Goal: Check status: Check status

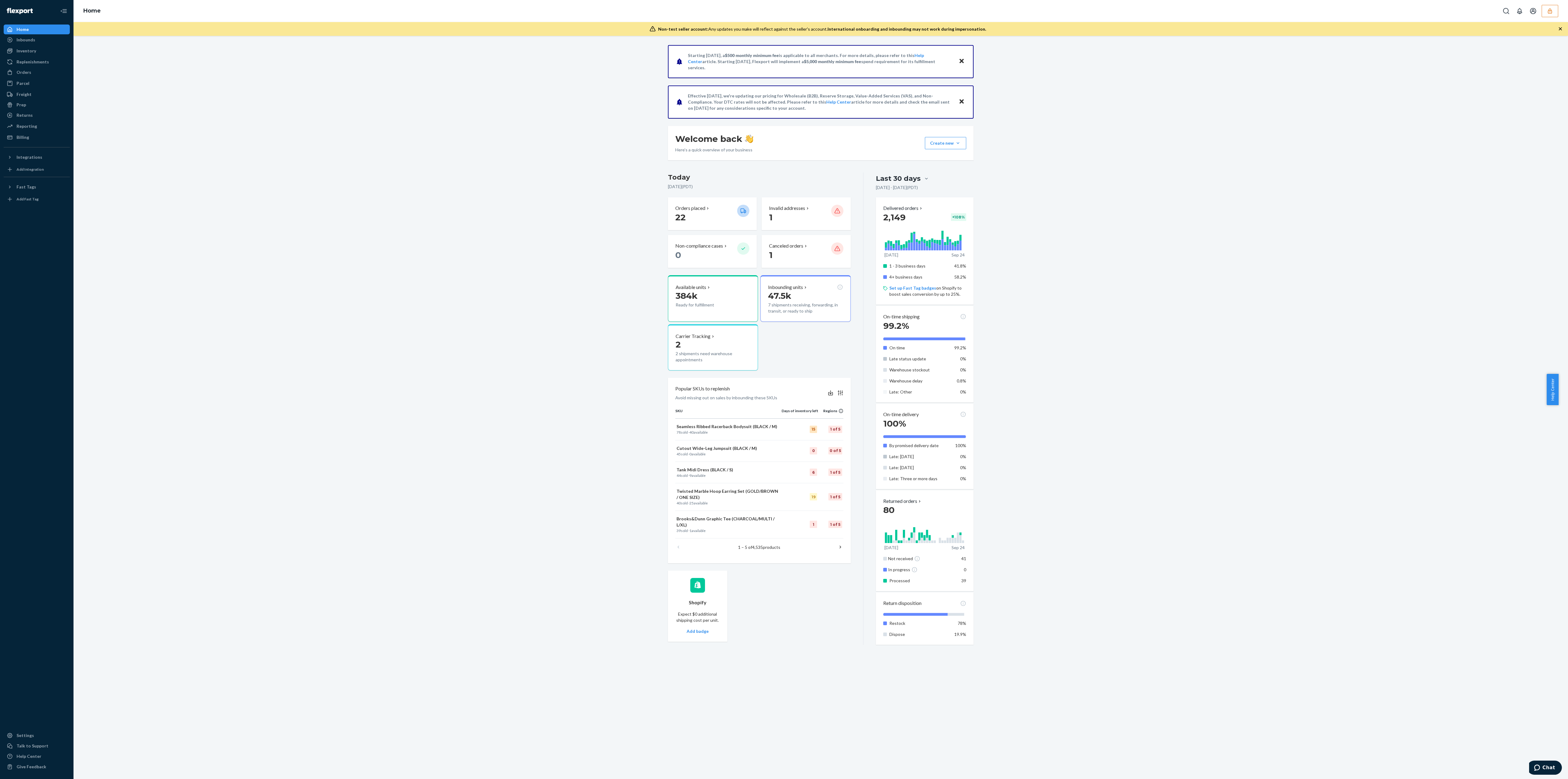
click at [1554, 8] on button "button" at bounding box center [1550, 11] width 16 height 12
type input "daniellathecrunchcupcom"
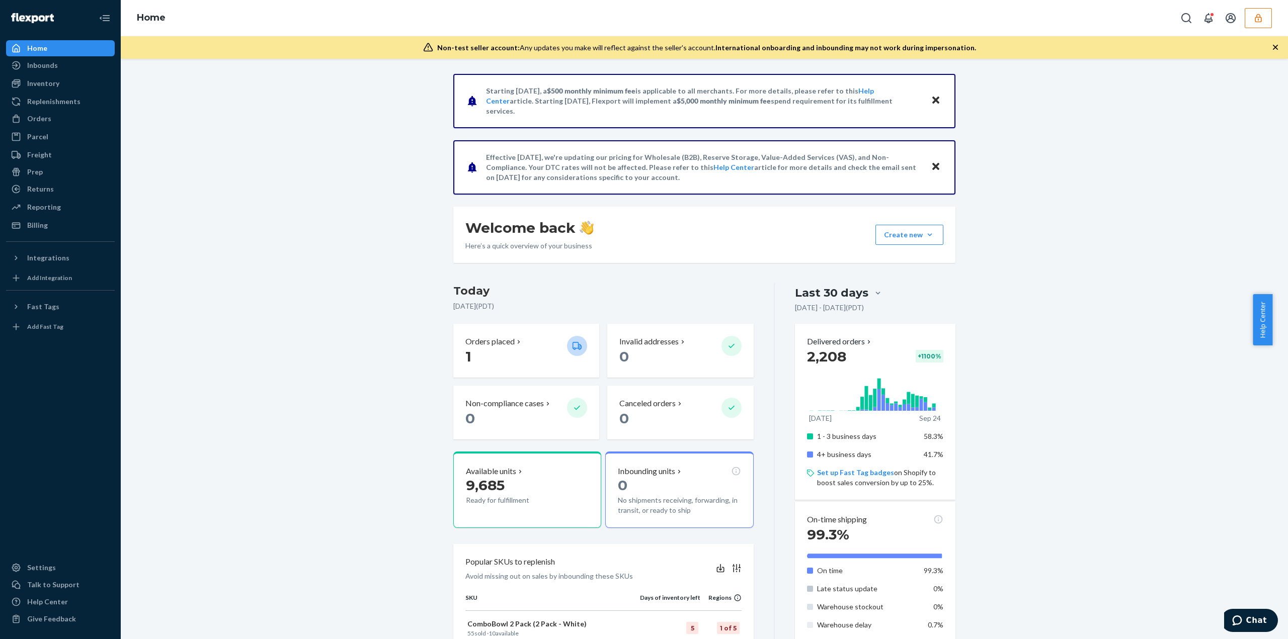
drag, startPoint x: 0, startPoint y: 0, endPoint x: 282, endPoint y: 179, distance: 333.6
click at [282, 179] on div "Starting [DATE], a $500 monthly minimum fee is applicable to all merchants. For…" at bounding box center [704, 566] width 1152 height 985
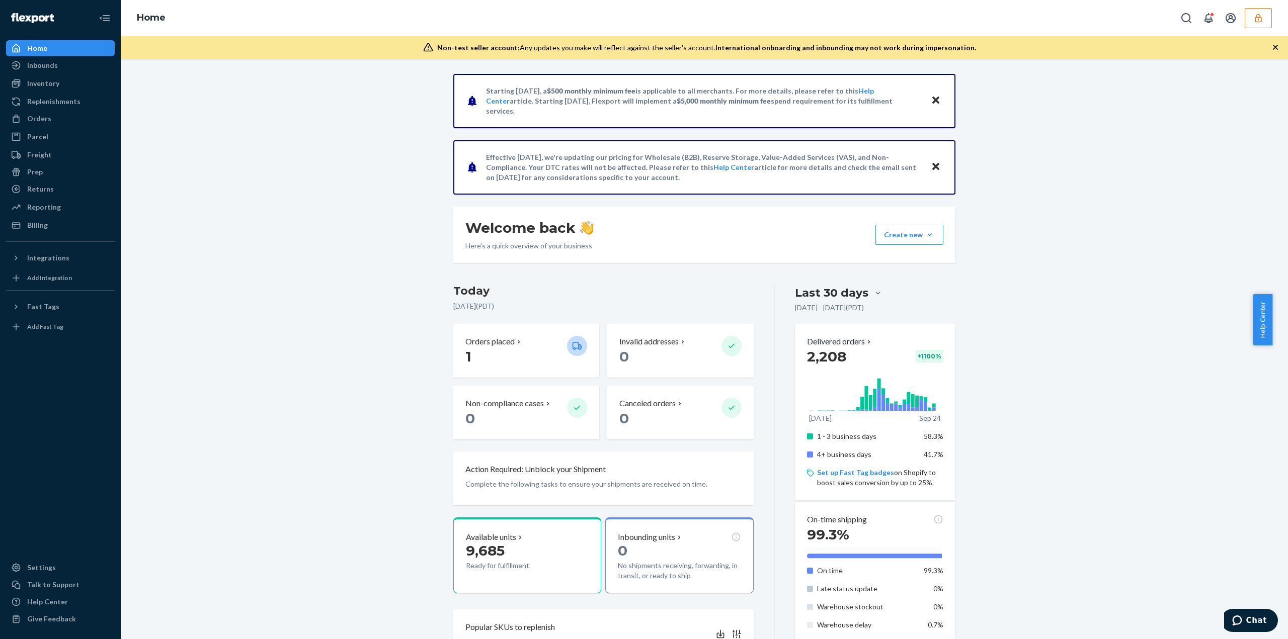
click at [312, 136] on div "Starting July 1, 2025, a $500 monthly minimum fee is applicable to all merchant…" at bounding box center [704, 566] width 1152 height 985
click at [1069, 251] on div "Starting July 1, 2025, a $500 monthly minimum fee is applicable to all merchant…" at bounding box center [704, 566] width 1152 height 985
click at [1265, 21] on button "button" at bounding box center [1258, 18] width 27 height 20
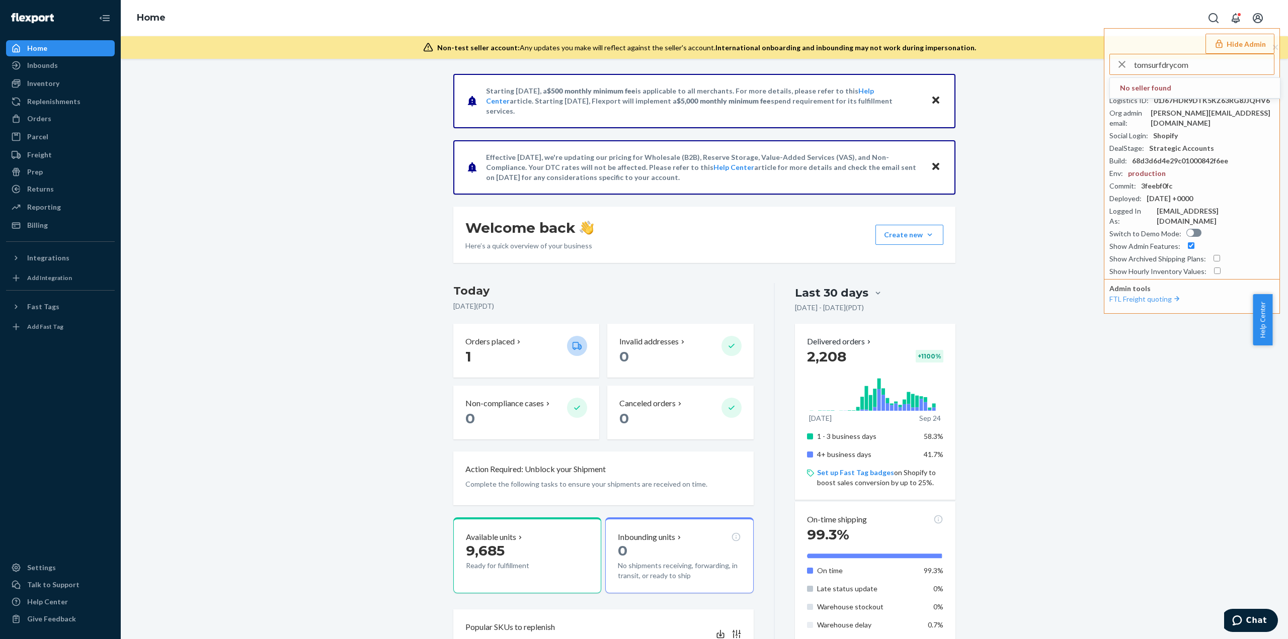
type input "tomsurfdrycom"
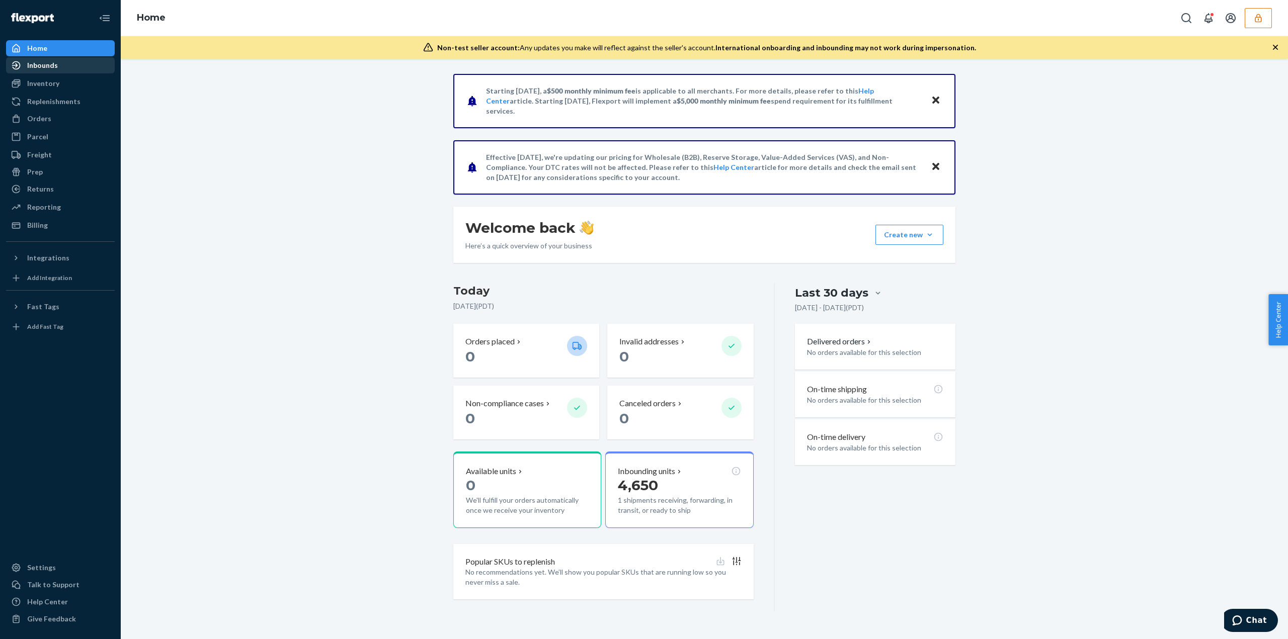
click at [60, 69] on div "Inbounds" at bounding box center [60, 65] width 107 height 14
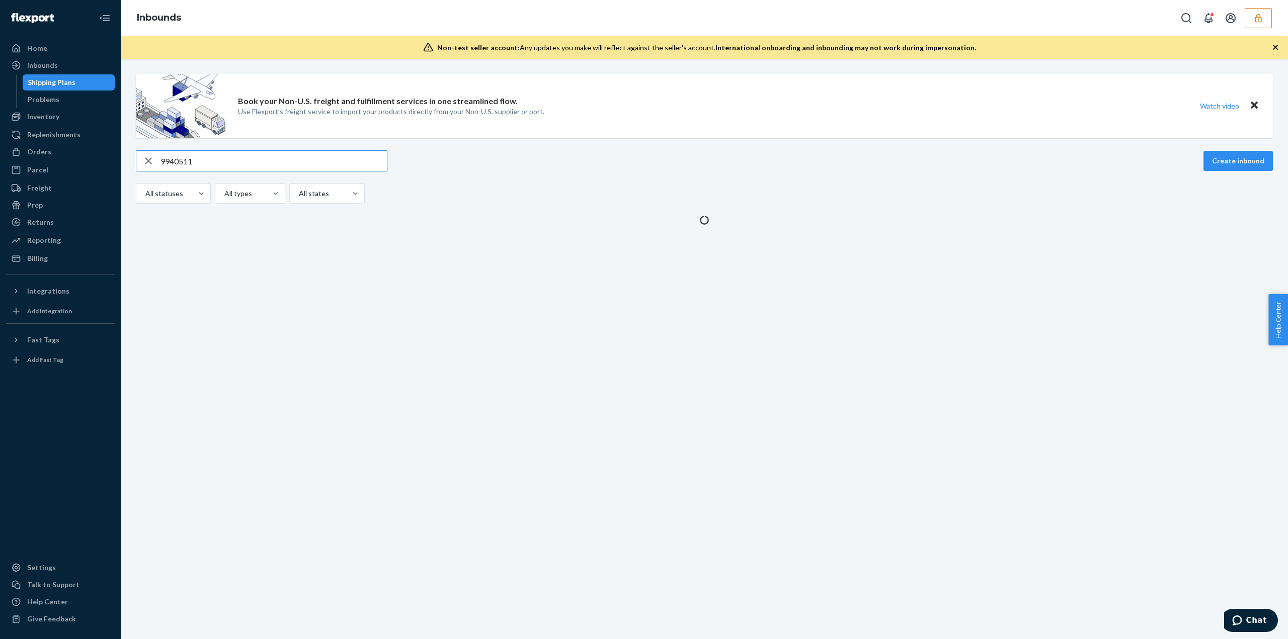
type input "9940511"
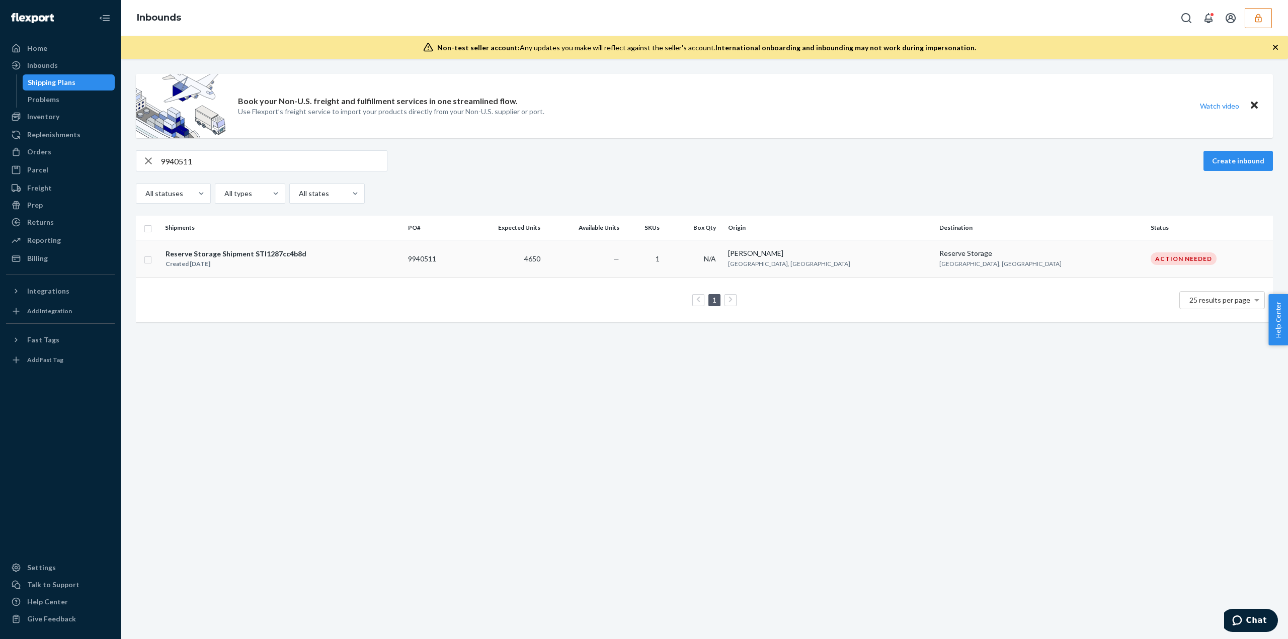
click at [463, 258] on td "9940511" at bounding box center [433, 259] width 59 height 38
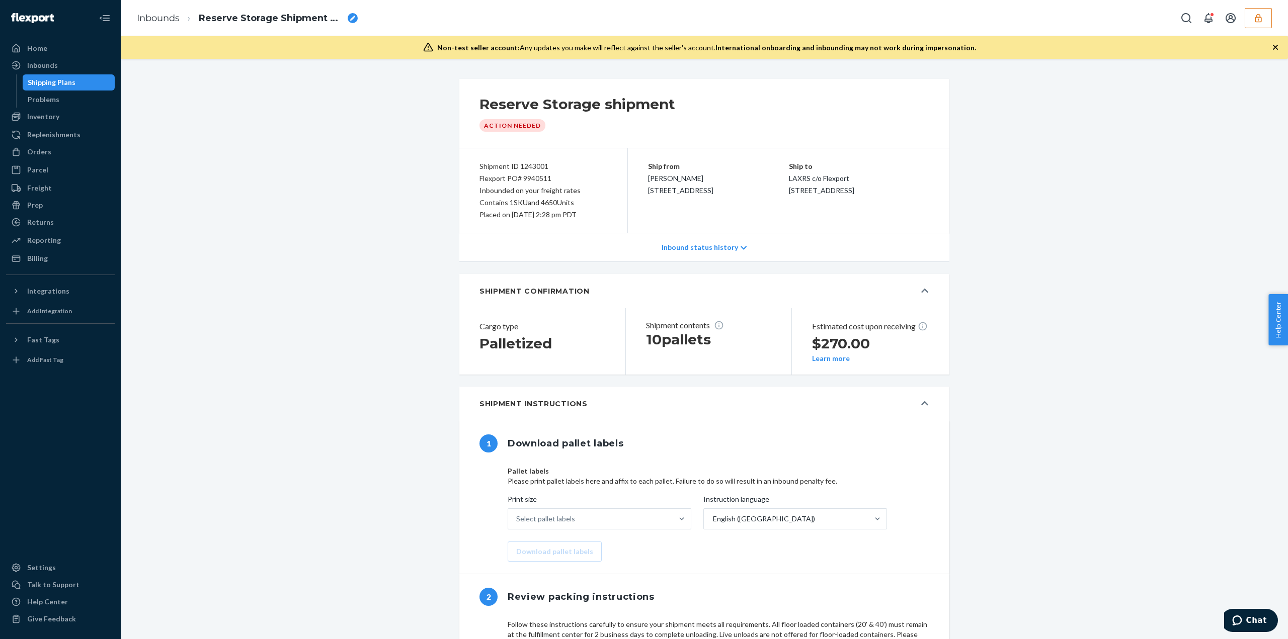
click at [744, 399] on div "Shipment Instructions" at bounding box center [697, 404] width 436 height 10
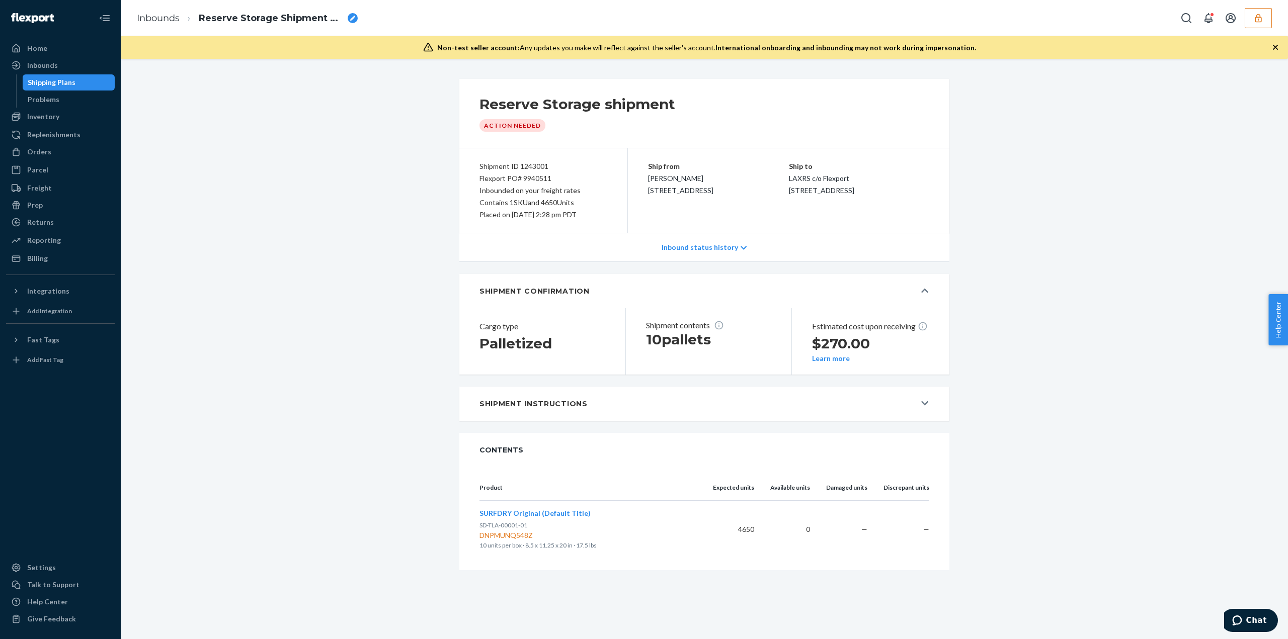
click at [920, 410] on button "Shipment Instructions" at bounding box center [704, 404] width 490 height 34
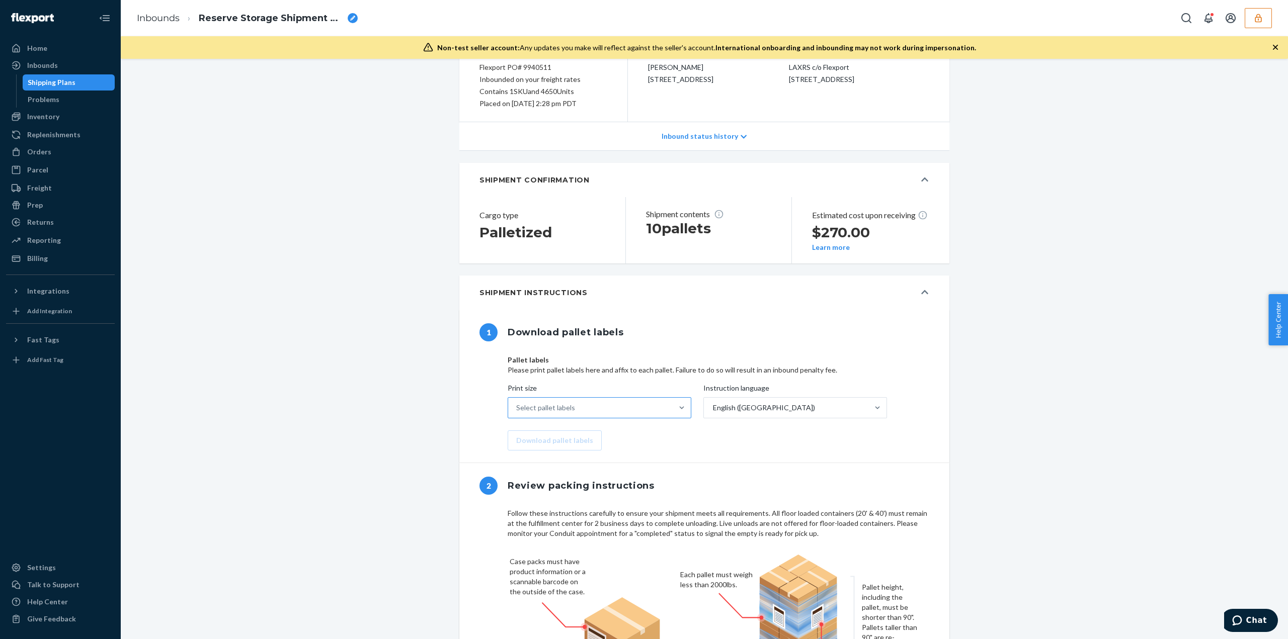
scroll to position [101, 0]
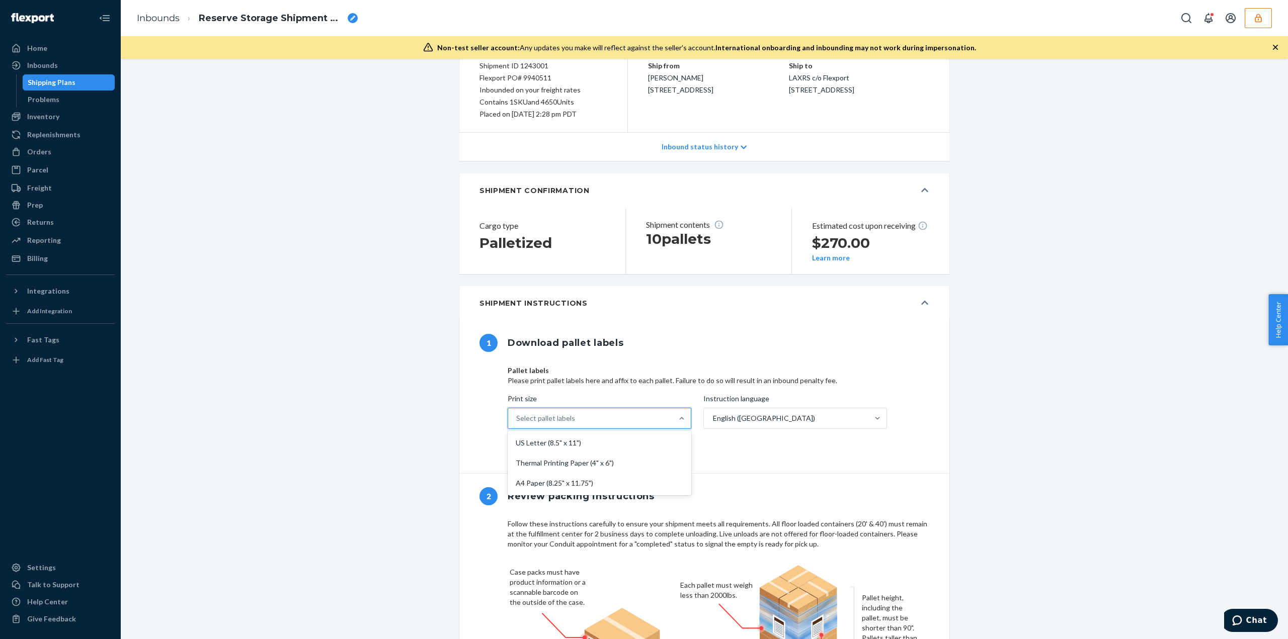
click at [601, 422] on div "Select pallet labels" at bounding box center [590, 419] width 165 height 20
click at [517, 422] on input "Print size option US Letter (8.5" x 11") focused, 1 of 3. 3 results available. …" at bounding box center [516, 419] width 1 height 10
click at [575, 466] on div "Thermal Printing Paper (4" x 6")" at bounding box center [600, 463] width 180 height 20
click at [517, 424] on input "Print size option Thermal Printing Paper (4" x 6") focused, 2 of 3. 3 results a…" at bounding box center [516, 419] width 1 height 10
click at [645, 471] on div "Pallet labels Please print pallet labels here and affix to each pallet. Failure…" at bounding box center [719, 418] width 462 height 112
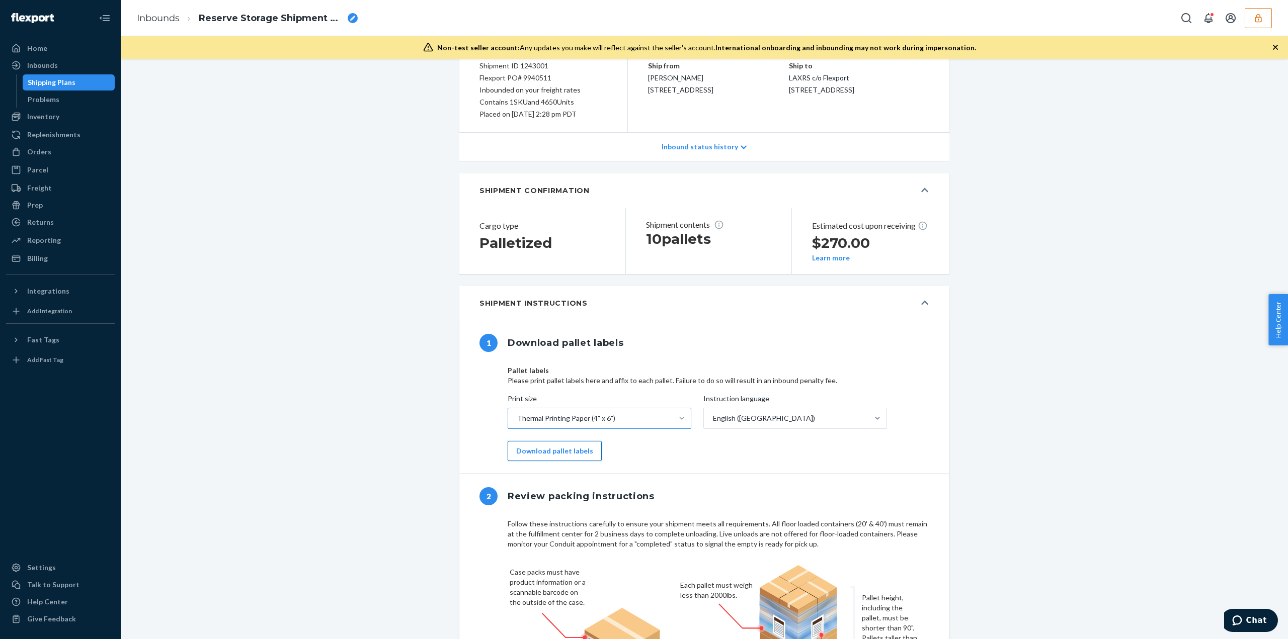
click at [567, 454] on button "Download pallet labels" at bounding box center [555, 451] width 94 height 20
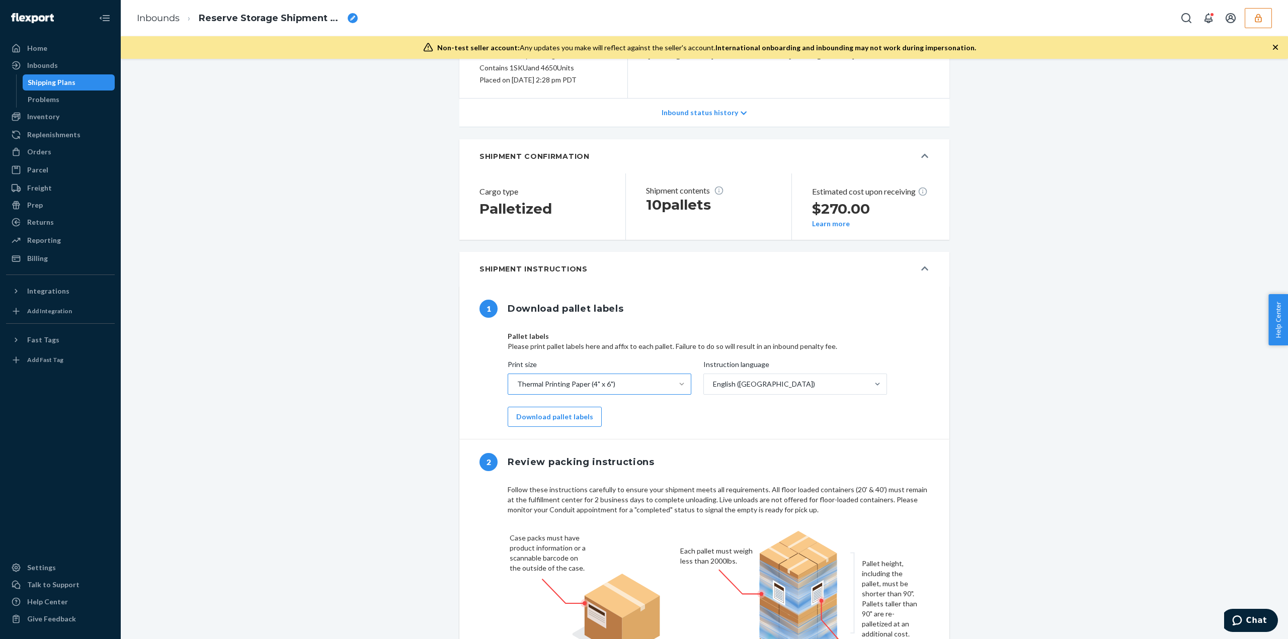
scroll to position [151, 0]
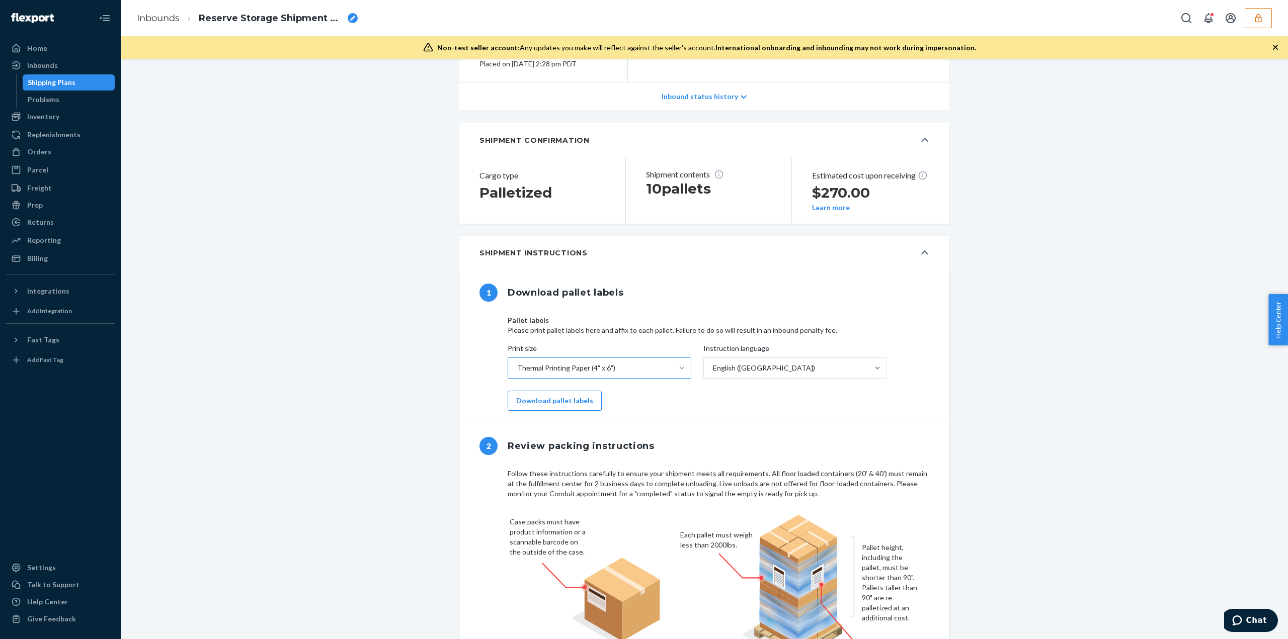
drag, startPoint x: 475, startPoint y: 251, endPoint x: 586, endPoint y: 249, distance: 110.7
click at [586, 249] on button "Shipment Instructions" at bounding box center [704, 253] width 490 height 34
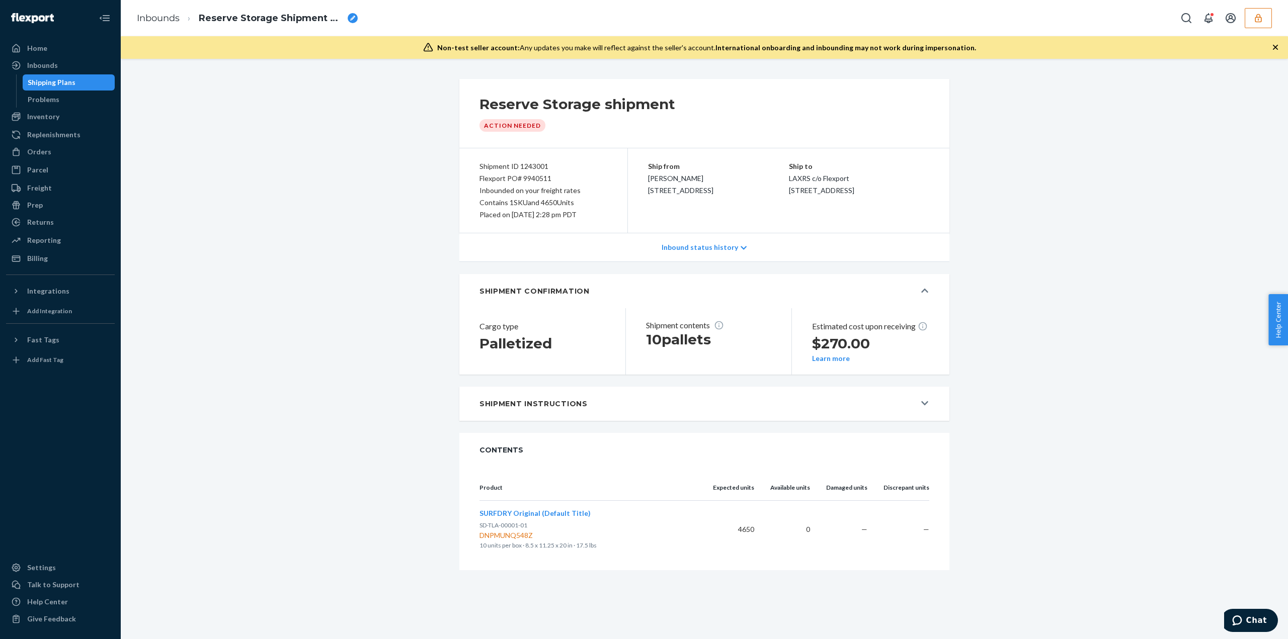
click at [583, 251] on div "Inbound status history" at bounding box center [704, 247] width 490 height 29
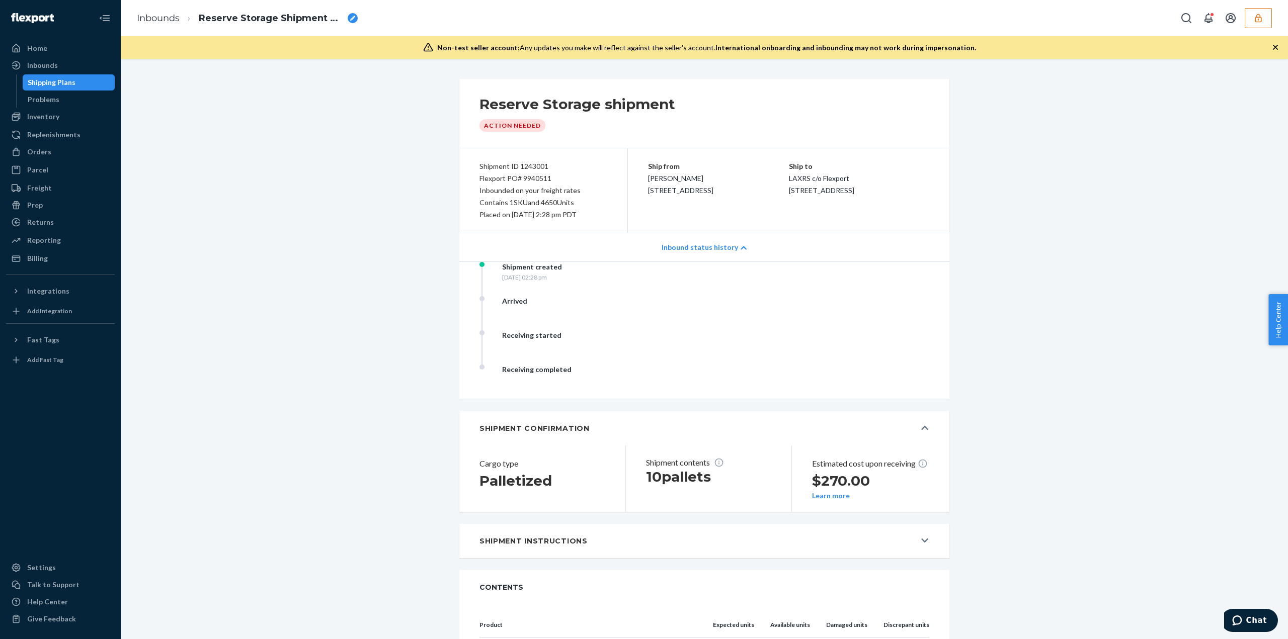
drag, startPoint x: 470, startPoint y: 429, endPoint x: 523, endPoint y: 428, distance: 52.8
click at [523, 428] on button "SHIPMENT CONFIRMATION" at bounding box center [704, 429] width 490 height 34
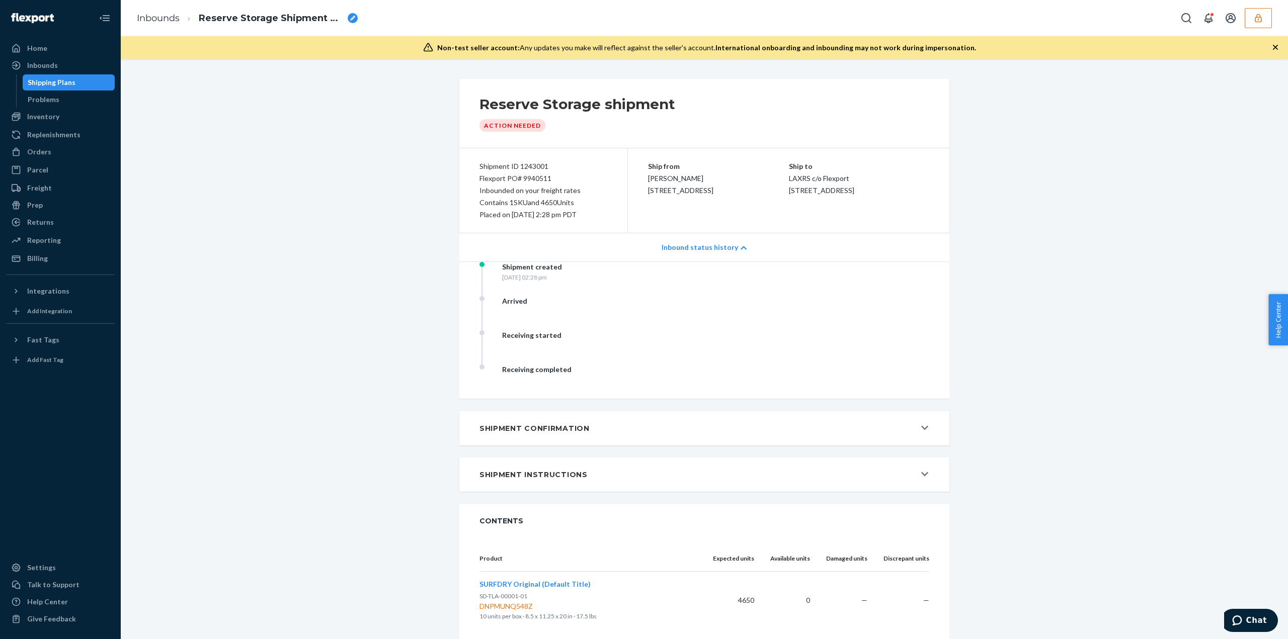
click at [523, 428] on h5 "SHIPMENT CONFIRMATION" at bounding box center [534, 429] width 110 height 10
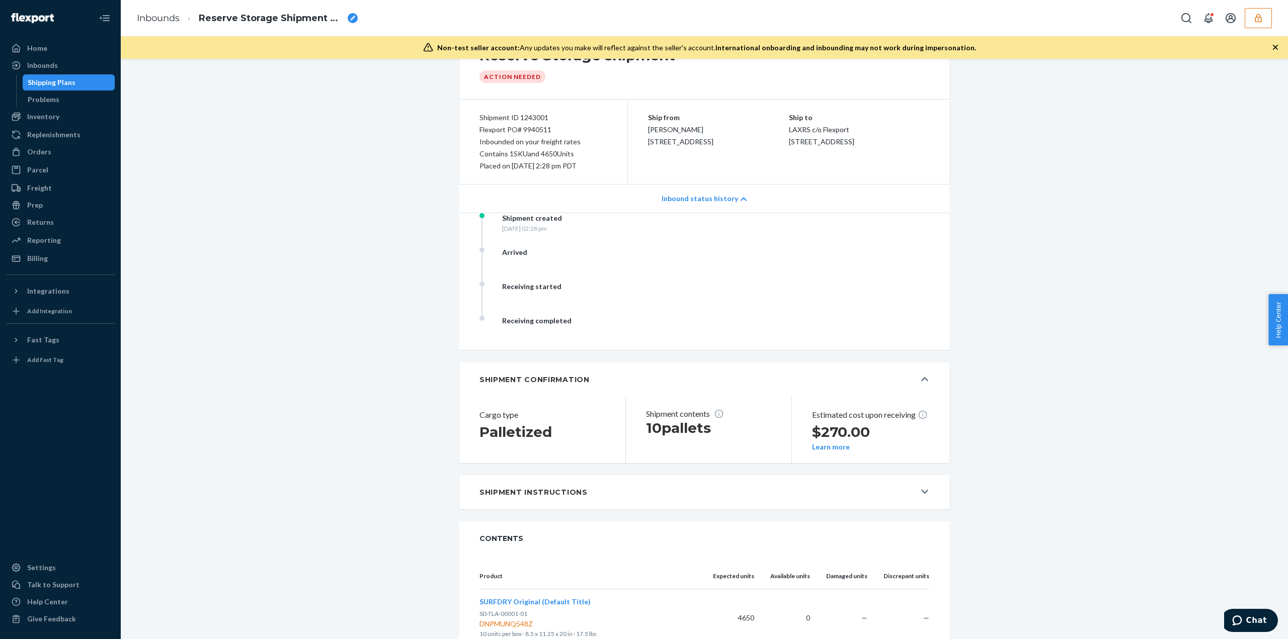
click at [598, 490] on div "Shipment Instructions" at bounding box center [697, 493] width 436 height 10
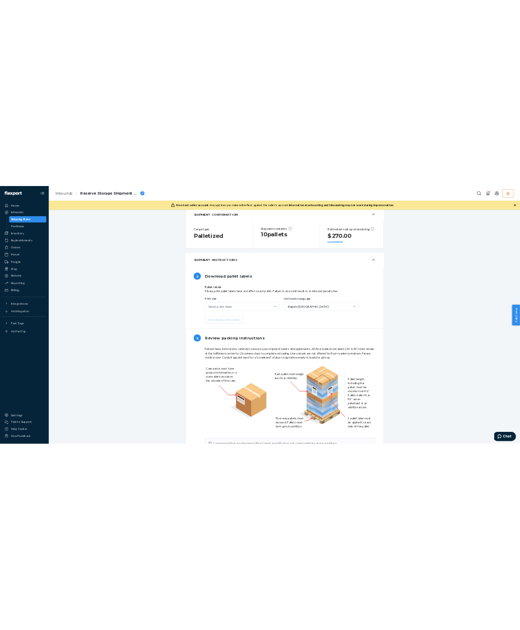
scroll to position [401, 0]
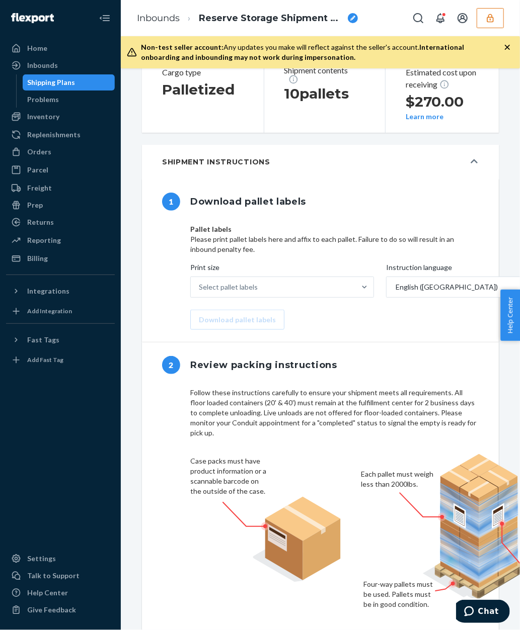
click at [418, 169] on button "Shipment Instructions" at bounding box center [320, 162] width 357 height 34
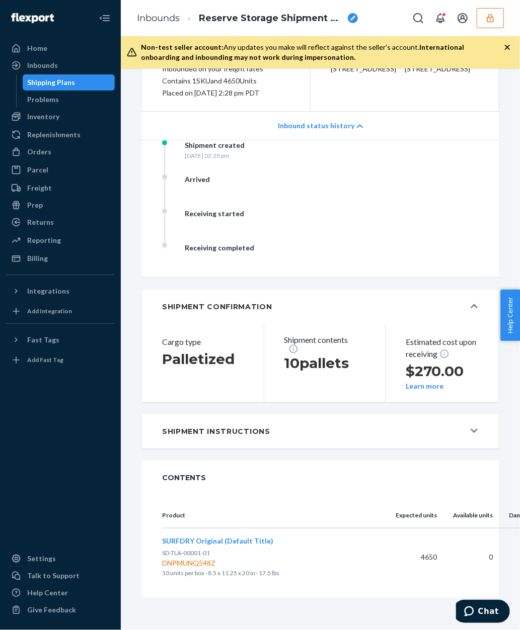
scroll to position [138, 0]
click at [260, 427] on h5 "Shipment Instructions" at bounding box center [216, 432] width 108 height 10
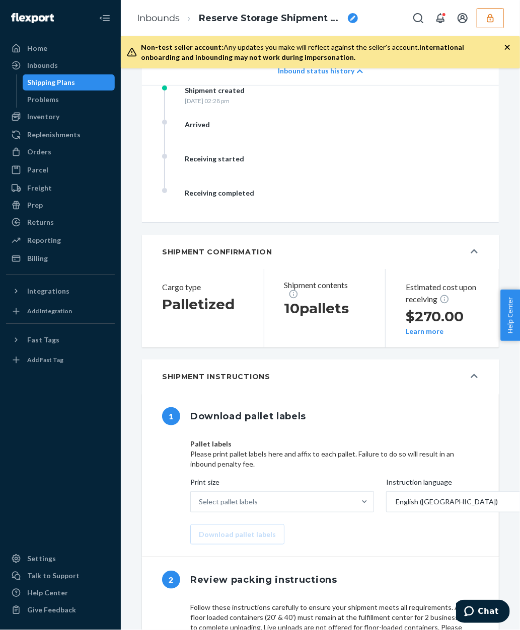
scroll to position [302, 0]
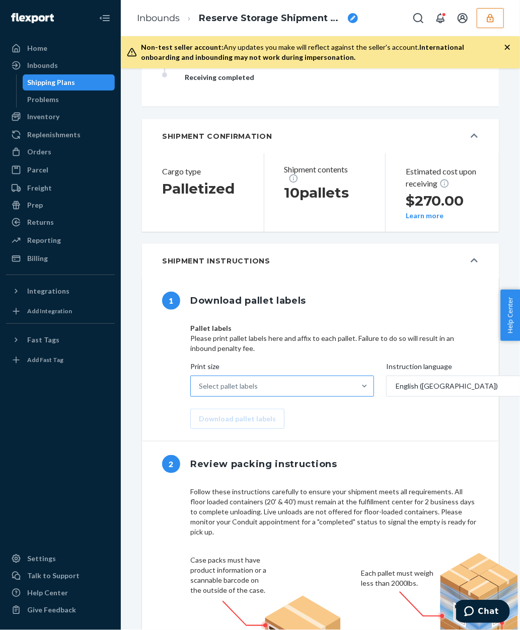
click at [275, 377] on div "Select pallet labels" at bounding box center [273, 386] width 165 height 20
click at [200, 381] on input "Print size Select pallet labels" at bounding box center [199, 386] width 1 height 10
type input "p"
click at [296, 381] on div "Select pallet labels" at bounding box center [273, 386] width 165 height 20
click at [200, 381] on input "Print size option US Letter (8.5" x 11") focused, 1 of 3. 3 results available. …" at bounding box center [199, 386] width 1 height 10
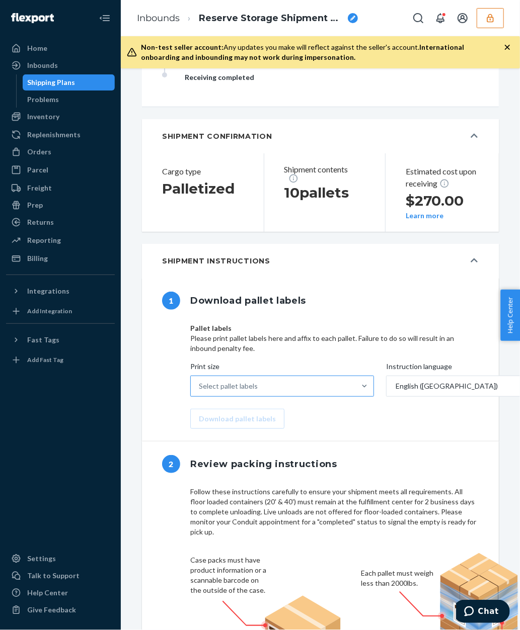
click at [265, 385] on div "Select pallet labels" at bounding box center [273, 386] width 165 height 20
click at [200, 385] on input "Print size Select pallet labels" at bounding box center [199, 386] width 1 height 10
click at [329, 388] on div "Select pallet labels" at bounding box center [273, 386] width 165 height 20
click at [200, 388] on input "Print size Select pallet labels" at bounding box center [199, 386] width 1 height 10
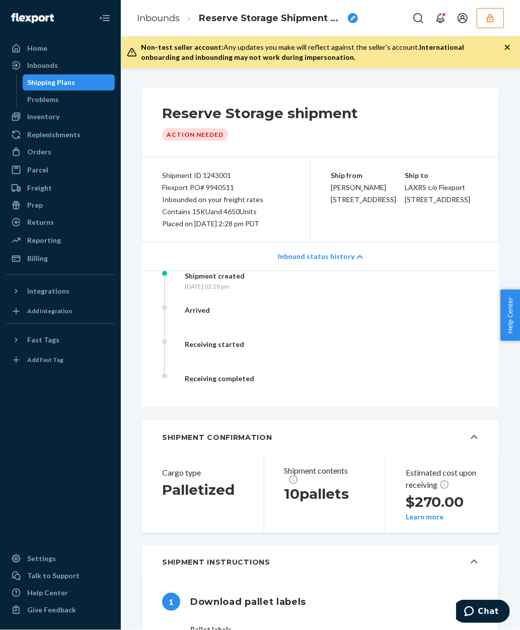
scroll to position [0, 0]
click at [50, 62] on div "Inbounds" at bounding box center [42, 65] width 31 height 10
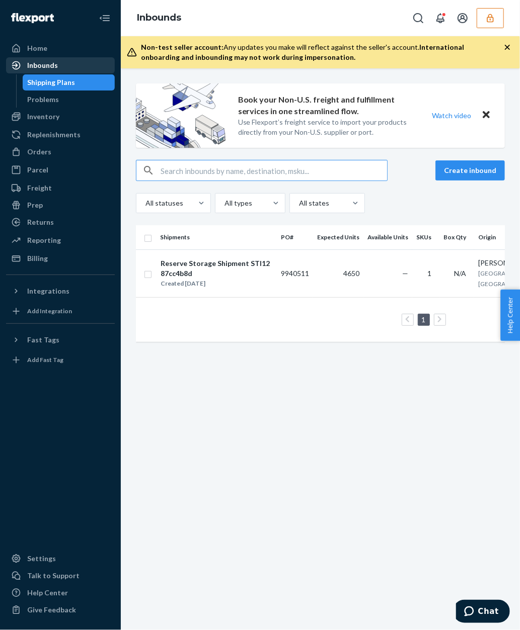
click at [46, 66] on div "Inbounds" at bounding box center [42, 65] width 31 height 10
click at [69, 67] on div "Inbounds" at bounding box center [60, 65] width 107 height 14
click at [169, 172] on input "text" at bounding box center [273, 170] width 226 height 20
click at [60, 61] on div "Inbounds" at bounding box center [60, 65] width 107 height 14
click at [223, 277] on div "Reserve Storage Shipment STI1287cc4b8d" at bounding box center [216, 269] width 112 height 20
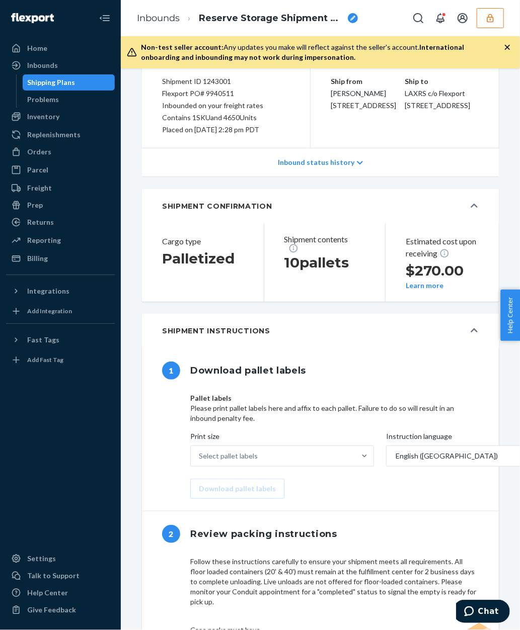
scroll to position [101, 0]
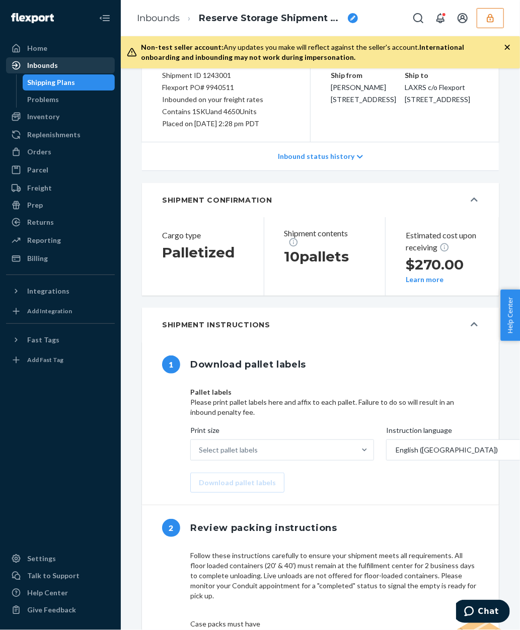
click at [58, 64] on div "Inbounds" at bounding box center [60, 65] width 107 height 14
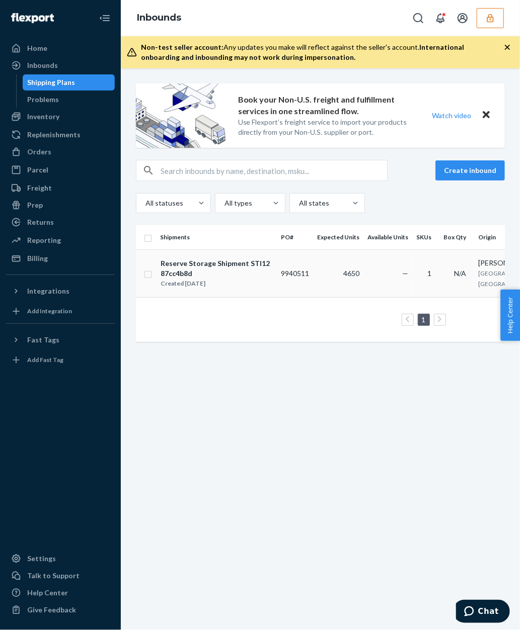
click at [182, 293] on td "Reserve Storage Shipment STI1287cc4b8d Created [DATE]" at bounding box center [216, 274] width 121 height 48
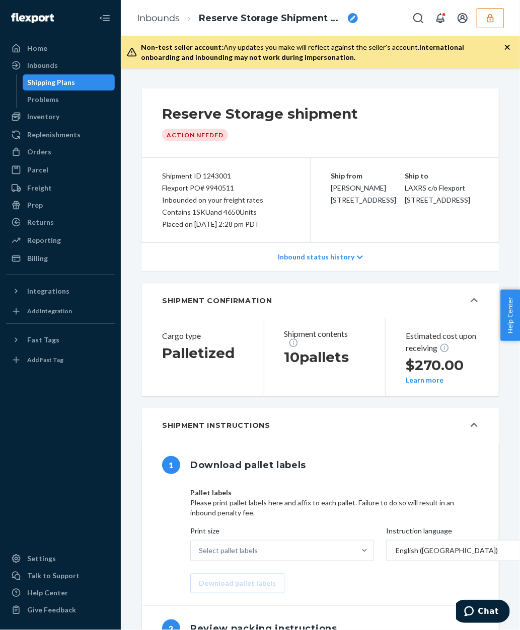
scroll to position [252, 0]
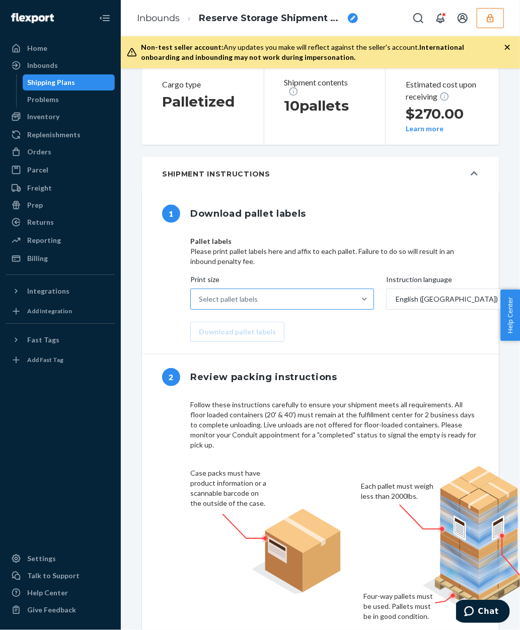
click at [256, 300] on div "Select pallet labels" at bounding box center [273, 299] width 165 height 20
click at [200, 300] on input "Print size Select pallet labels" at bounding box center [199, 299] width 1 height 10
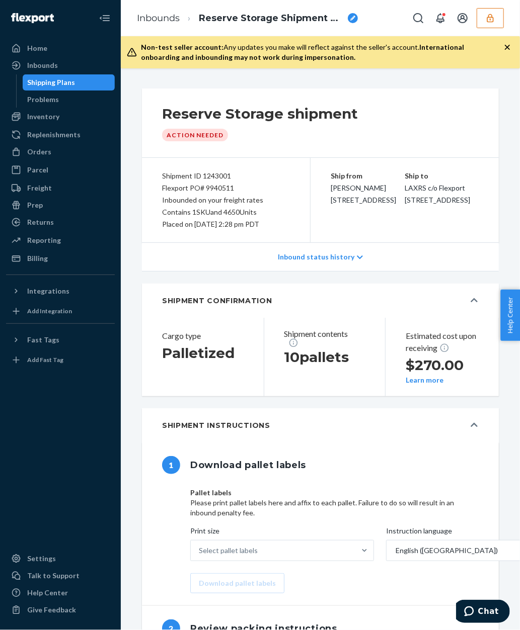
scroll to position [0, 0]
click at [217, 212] on div "Contains 1 SKU and 4650 Units" at bounding box center [226, 212] width 128 height 12
drag, startPoint x: 163, startPoint y: 205, endPoint x: 259, endPoint y: 203, distance: 96.1
click at [259, 203] on div "Inbounded on your freight rates" at bounding box center [226, 200] width 128 height 12
drag, startPoint x: 275, startPoint y: 2, endPoint x: 150, endPoint y: 100, distance: 159.0
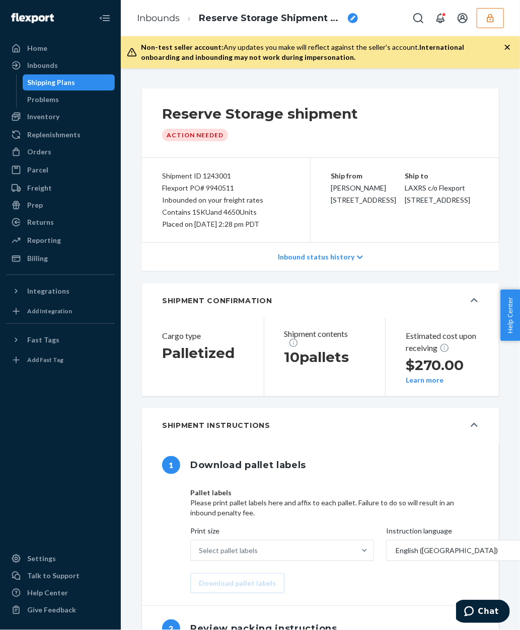
click at [150, 101] on div "Reserve Storage shipment Action Needed" at bounding box center [320, 123] width 357 height 69
